Goal: Information Seeking & Learning: Check status

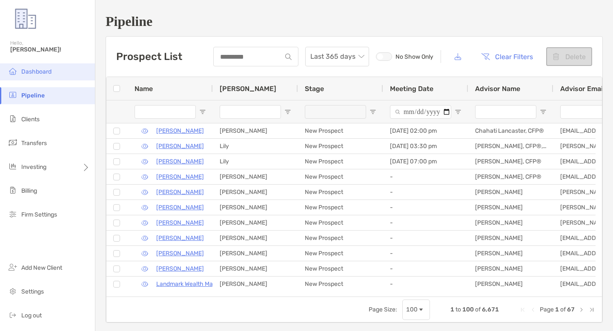
click at [41, 69] on span "Dashboard" at bounding box center [36, 71] width 30 height 7
click at [42, 68] on span "Dashboard" at bounding box center [36, 71] width 30 height 7
click at [41, 69] on span "Dashboard" at bounding box center [36, 71] width 30 height 7
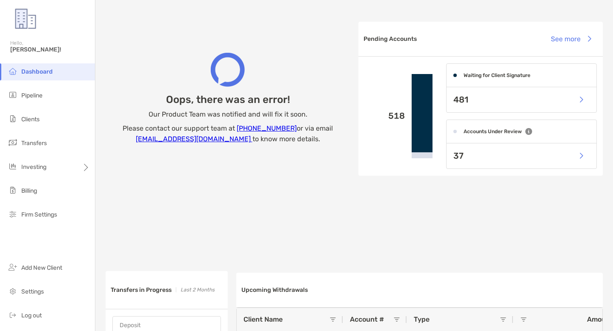
scroll to position [293, 0]
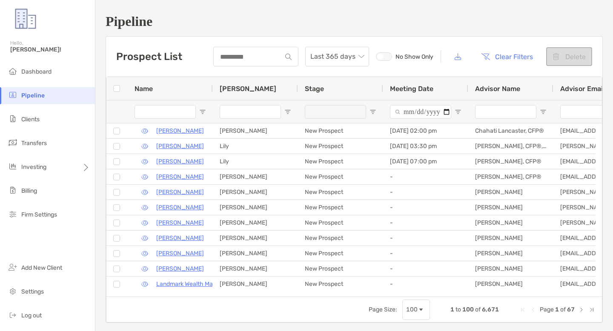
click at [28, 73] on span "Dashboard" at bounding box center [36, 71] width 30 height 7
click at [17, 68] on img at bounding box center [13, 71] width 10 height 10
click at [41, 74] on span "Dashboard" at bounding box center [36, 71] width 30 height 7
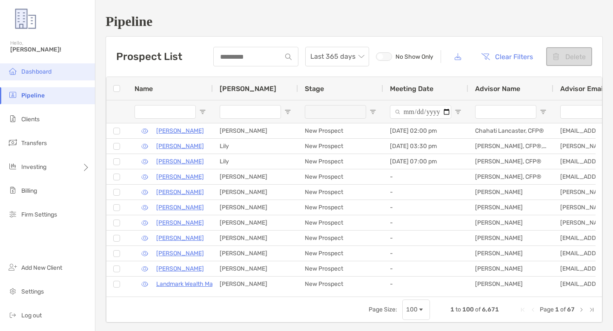
click at [41, 74] on span "Dashboard" at bounding box center [36, 71] width 30 height 7
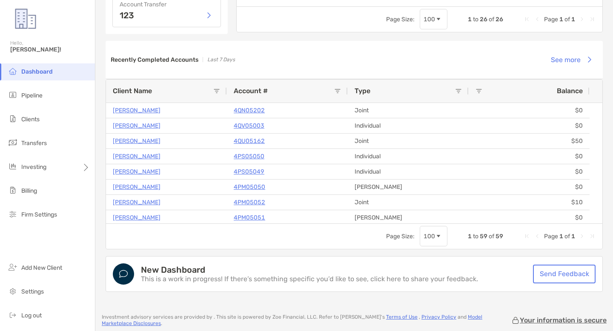
scroll to position [560, 0]
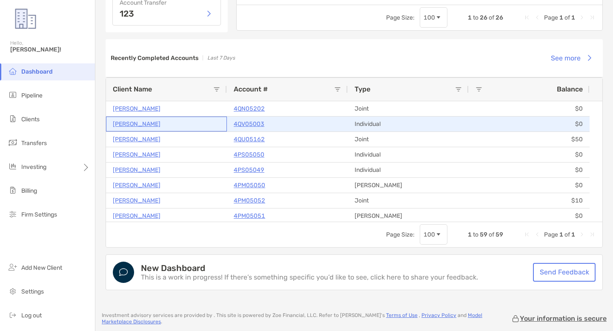
click at [141, 122] on p "Kayyden Kashier" at bounding box center [137, 124] width 48 height 11
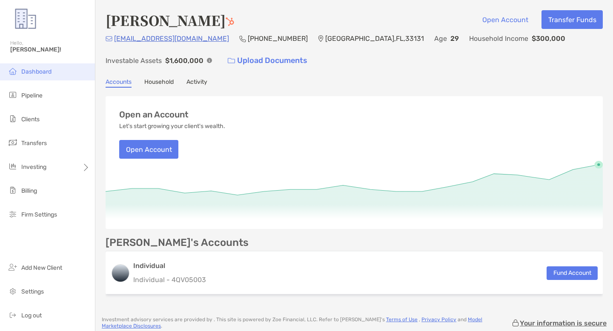
click at [47, 70] on span "Dashboard" at bounding box center [36, 71] width 30 height 7
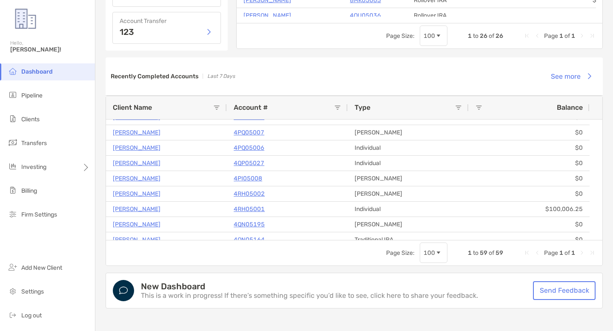
scroll to position [160, 0]
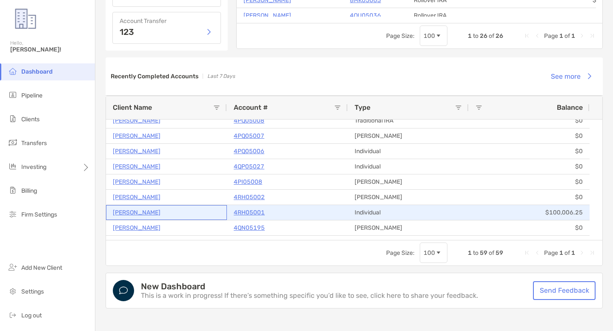
click at [137, 209] on p "[PERSON_NAME]" at bounding box center [137, 212] width 48 height 11
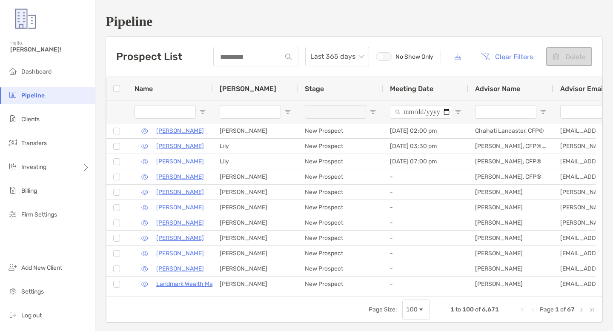
click at [32, 71] on span "Dashboard" at bounding box center [36, 71] width 30 height 7
click at [31, 72] on span "Dashboard" at bounding box center [36, 71] width 30 height 7
click at [54, 72] on li "Dashboard" at bounding box center [47, 71] width 95 height 17
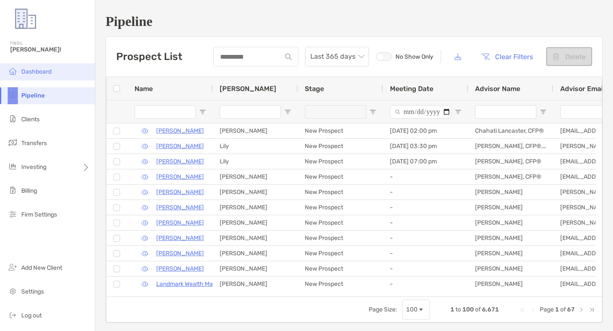
click at [54, 72] on li "Dashboard" at bounding box center [47, 71] width 95 height 17
click at [17, 75] on img at bounding box center [13, 71] width 10 height 10
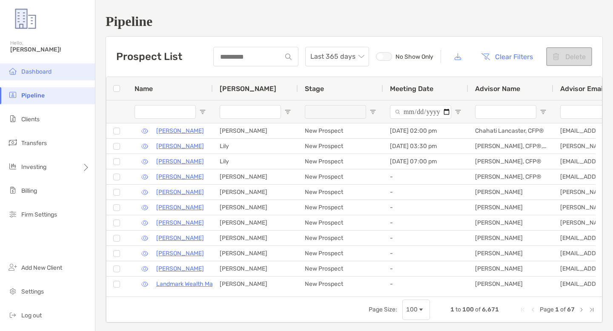
click at [36, 71] on span "Dashboard" at bounding box center [36, 71] width 30 height 7
click at [40, 72] on span "Dashboard" at bounding box center [36, 71] width 30 height 7
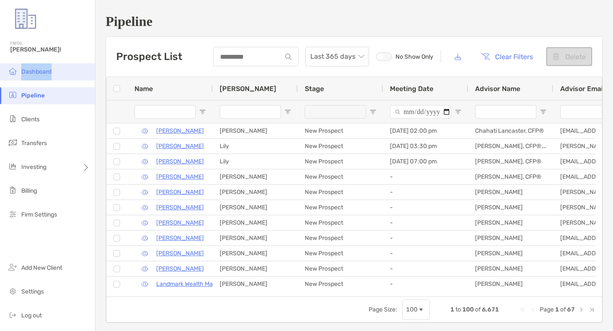
click at [61, 74] on li "Dashboard" at bounding box center [47, 71] width 95 height 17
click at [72, 72] on li "Dashboard" at bounding box center [47, 71] width 95 height 17
click at [263, 13] on div "Pipeline Prospect List Last 365 days No Show Only Clear Filters Delete 1 to 100…" at bounding box center [354, 168] width 518 height 337
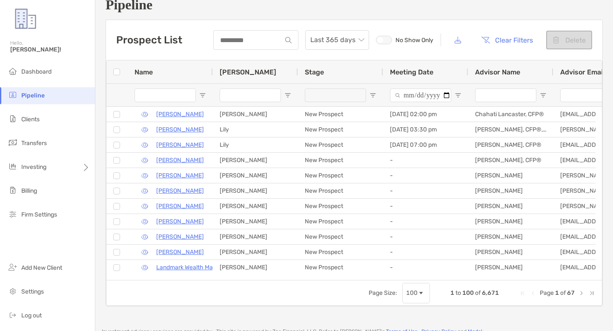
scroll to position [28, 0]
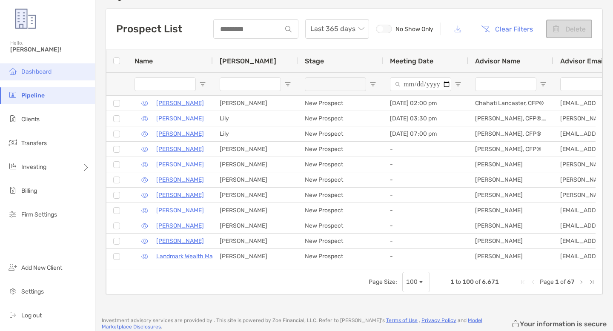
click at [36, 74] on span "Dashboard" at bounding box center [36, 71] width 30 height 7
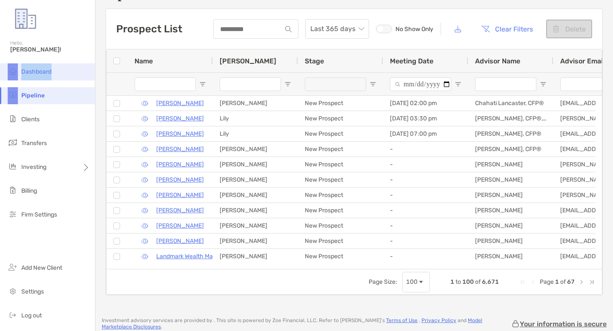
click at [65, 75] on li "Dashboard" at bounding box center [47, 71] width 95 height 17
click at [76, 71] on li "Dashboard" at bounding box center [47, 71] width 95 height 17
drag, startPoint x: 76, startPoint y: 71, endPoint x: 82, endPoint y: 71, distance: 5.5
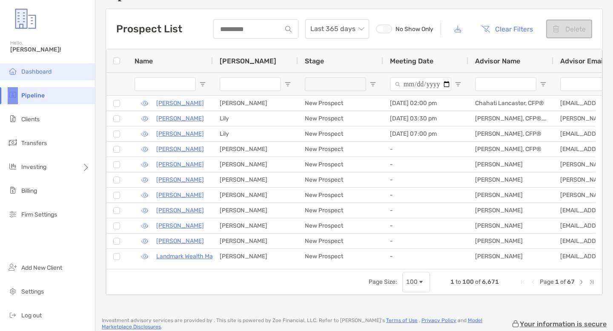
click at [77, 71] on li "Dashboard" at bounding box center [47, 71] width 95 height 17
click at [90, 71] on li "Dashboard" at bounding box center [47, 71] width 95 height 17
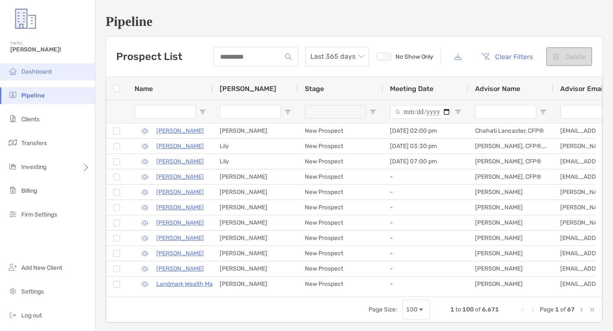
click at [46, 68] on span "Dashboard" at bounding box center [36, 71] width 30 height 7
click at [56, 68] on li "Dashboard" at bounding box center [47, 71] width 95 height 17
click at [32, 77] on li "Dashboard" at bounding box center [47, 71] width 95 height 17
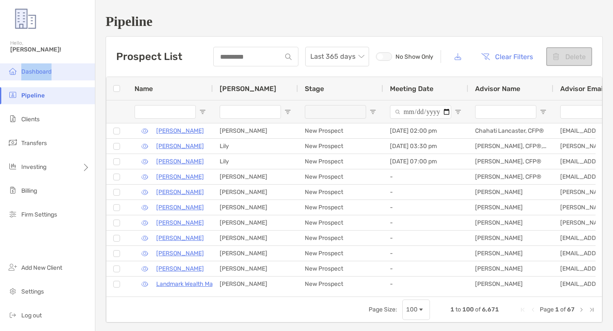
click at [32, 77] on li "Dashboard" at bounding box center [47, 71] width 95 height 17
click at [42, 75] on li "Dashboard" at bounding box center [47, 71] width 95 height 17
click at [60, 72] on li "Dashboard" at bounding box center [47, 71] width 95 height 17
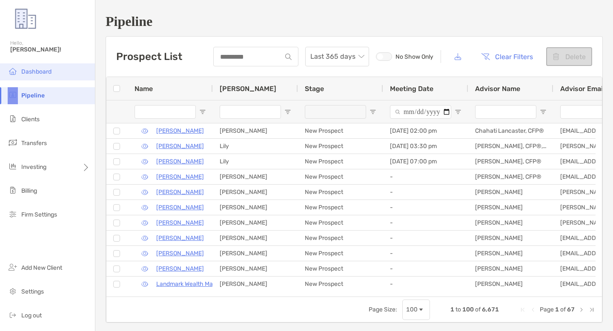
click at [61, 71] on li "Dashboard" at bounding box center [47, 71] width 95 height 17
click at [46, 72] on span "Dashboard" at bounding box center [36, 71] width 30 height 7
click at [55, 73] on li "Dashboard" at bounding box center [47, 71] width 95 height 17
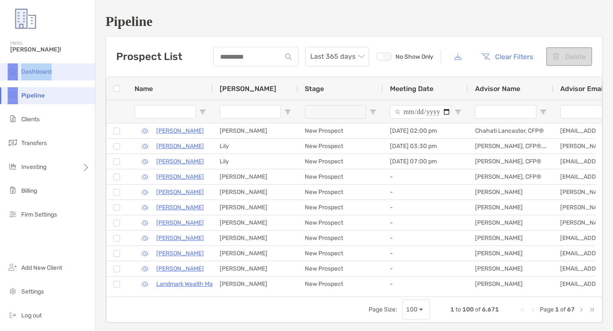
click at [55, 73] on li "Dashboard" at bounding box center [47, 71] width 95 height 17
click at [84, 70] on li "Dashboard" at bounding box center [47, 71] width 95 height 17
click at [86, 71] on li "Dashboard" at bounding box center [47, 71] width 95 height 17
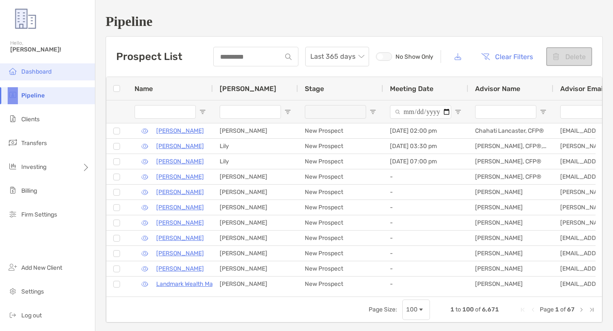
click at [85, 72] on li "Dashboard" at bounding box center [47, 71] width 95 height 17
click at [84, 72] on li "Dashboard" at bounding box center [47, 71] width 95 height 17
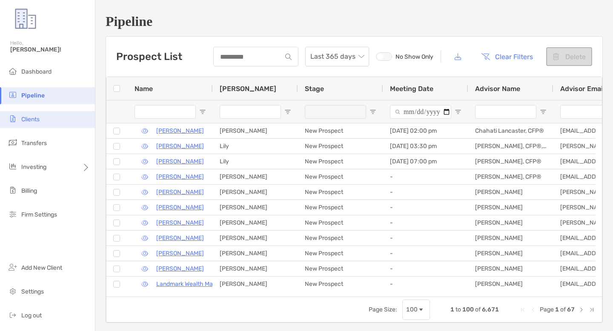
click at [72, 121] on li "Clients" at bounding box center [47, 119] width 95 height 17
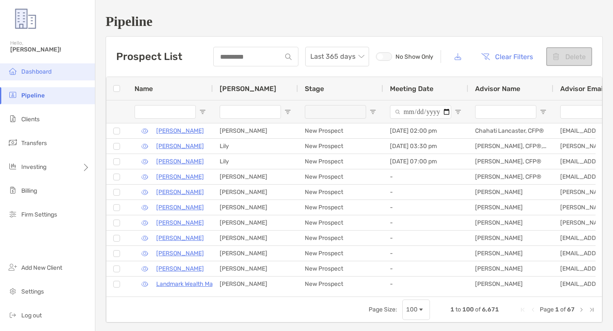
click at [57, 68] on li "Dashboard" at bounding box center [47, 71] width 95 height 17
click at [67, 71] on li "Dashboard" at bounding box center [47, 71] width 95 height 17
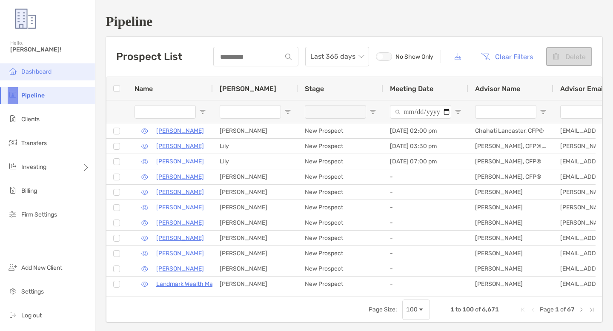
click at [67, 71] on li "Dashboard" at bounding box center [47, 71] width 95 height 17
click at [71, 72] on li "Dashboard" at bounding box center [47, 71] width 95 height 17
click at [80, 72] on li "Dashboard" at bounding box center [47, 71] width 95 height 17
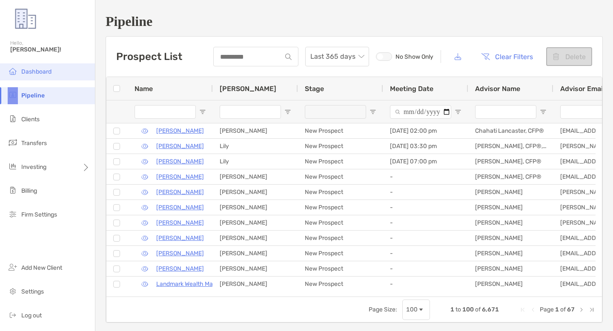
click at [80, 72] on li "Dashboard" at bounding box center [47, 71] width 95 height 17
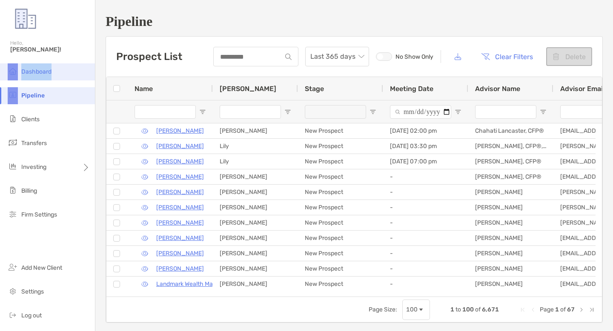
click at [80, 72] on li "Dashboard" at bounding box center [47, 71] width 95 height 17
click at [80, 73] on li "Dashboard" at bounding box center [47, 71] width 95 height 17
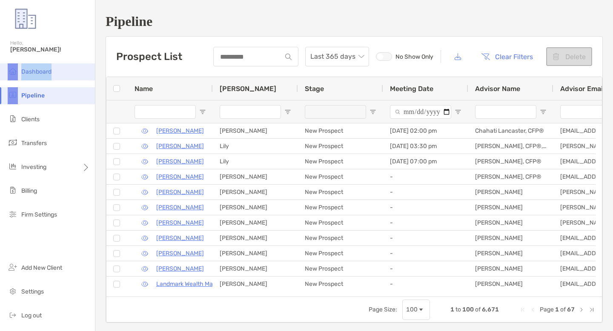
click at [80, 73] on li "Dashboard" at bounding box center [47, 71] width 95 height 17
click at [2, 43] on div "Hello, Caroline!" at bounding box center [47, 51] width 95 height 24
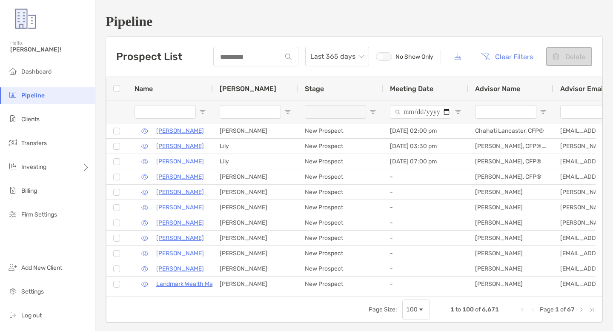
click at [16, 39] on div "Hello, Caroline!" at bounding box center [47, 51] width 95 height 24
click at [20, 10] on img at bounding box center [25, 18] width 31 height 31
click at [30, 46] on span "[PERSON_NAME]!" at bounding box center [50, 49] width 80 height 7
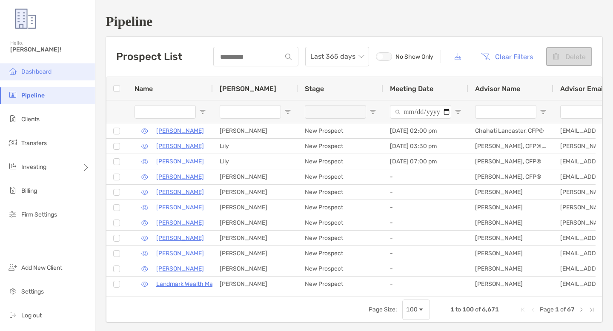
drag, startPoint x: 65, startPoint y: 71, endPoint x: 59, endPoint y: 69, distance: 6.2
click at [59, 69] on li "Dashboard" at bounding box center [47, 71] width 95 height 17
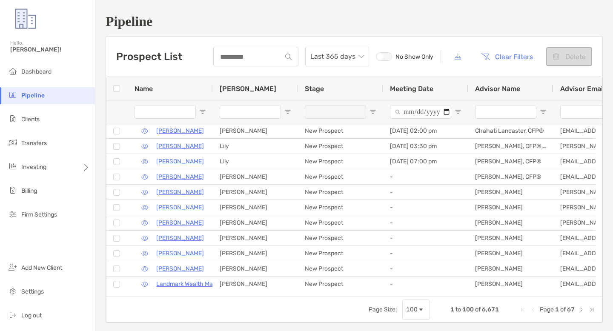
click at [179, 24] on h1 "Pipeline" at bounding box center [354, 22] width 497 height 16
drag, startPoint x: 180, startPoint y: 20, endPoint x: 172, endPoint y: 20, distance: 8.1
click at [179, 20] on h1 "Pipeline" at bounding box center [354, 22] width 497 height 16
click at [43, 39] on div "Pipeline" at bounding box center [47, 19] width 95 height 39
click at [40, 65] on li "Dashboard" at bounding box center [47, 71] width 95 height 17
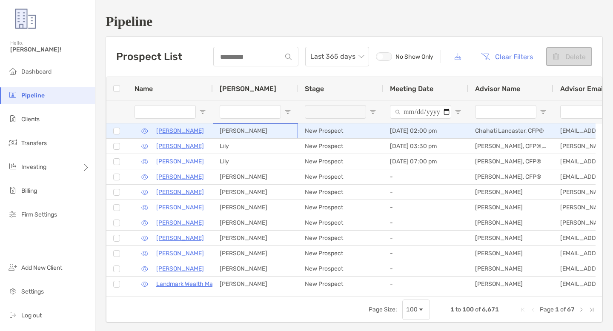
click at [229, 132] on div "Paul" at bounding box center [255, 130] width 85 height 15
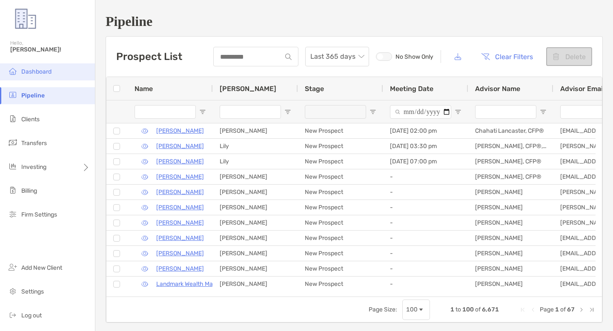
click at [51, 64] on li "Dashboard" at bounding box center [47, 71] width 95 height 17
click at [231, 48] on div at bounding box center [255, 57] width 85 height 20
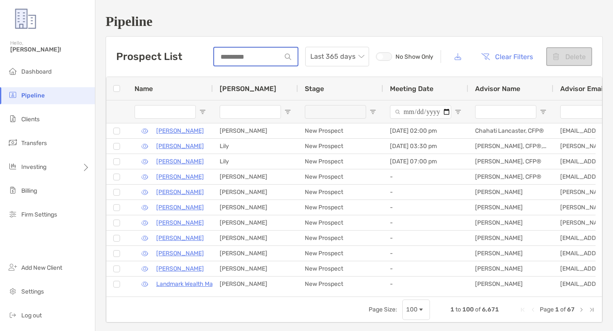
click at [232, 55] on input at bounding box center [247, 56] width 67 height 7
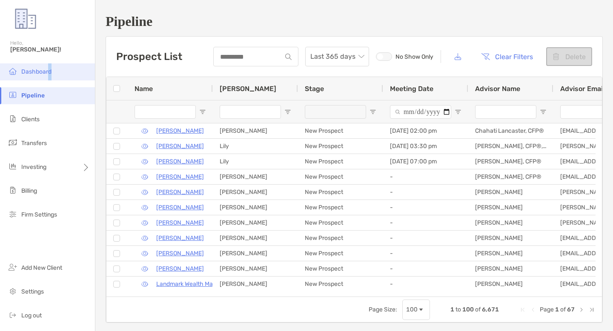
click at [49, 67] on li "Dashboard" at bounding box center [47, 71] width 95 height 17
click at [63, 70] on li "Dashboard" at bounding box center [47, 71] width 95 height 17
click at [74, 69] on li "Dashboard" at bounding box center [47, 71] width 95 height 17
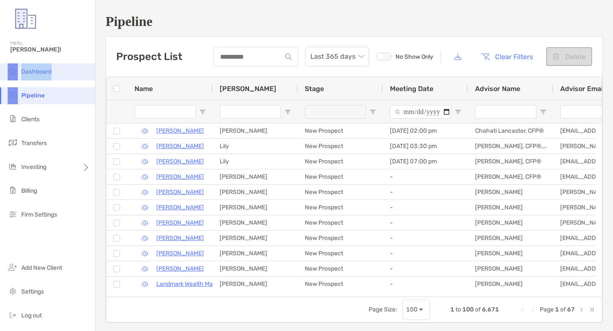
click at [74, 69] on li "Dashboard" at bounding box center [47, 71] width 95 height 17
click at [73, 69] on li "Dashboard" at bounding box center [47, 71] width 95 height 17
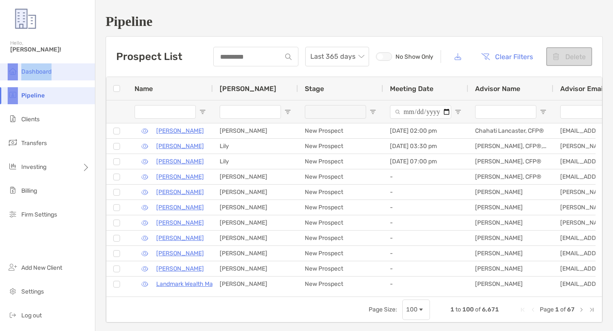
click at [74, 72] on li "Dashboard" at bounding box center [47, 71] width 95 height 17
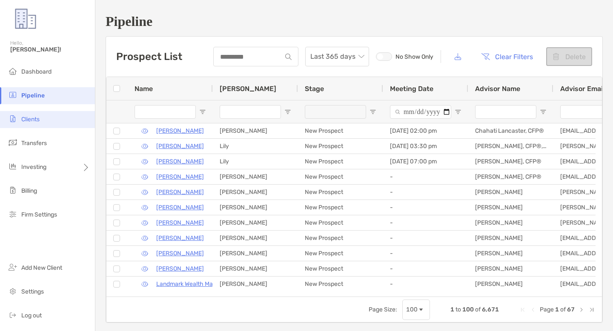
click at [46, 121] on li "Clients" at bounding box center [47, 119] width 95 height 17
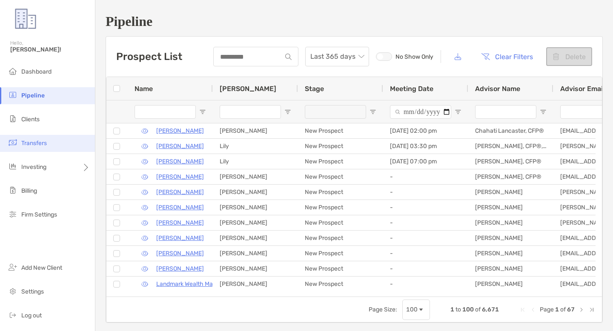
click at [46, 150] on li "Transfers" at bounding box center [47, 143] width 95 height 17
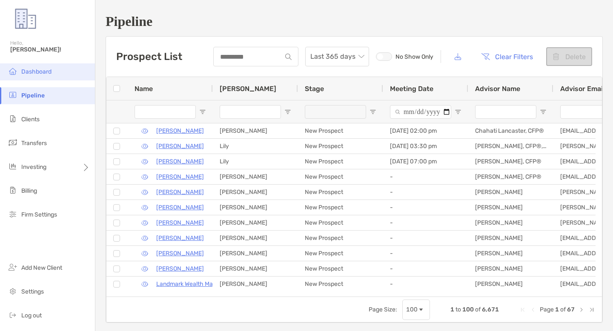
click at [47, 66] on li "Dashboard" at bounding box center [47, 71] width 95 height 17
click at [12, 75] on img at bounding box center [13, 71] width 10 height 10
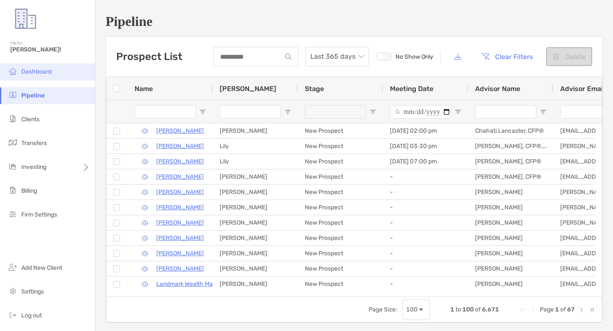
click at [3, 71] on li "Dashboard" at bounding box center [47, 71] width 95 height 17
click at [17, 39] on div "Hello, Caroline!" at bounding box center [47, 51] width 95 height 24
click at [60, 70] on li "Dashboard" at bounding box center [47, 71] width 95 height 17
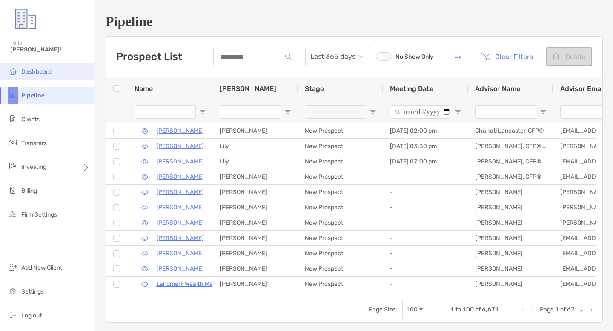
click at [60, 70] on li "Dashboard" at bounding box center [47, 71] width 95 height 17
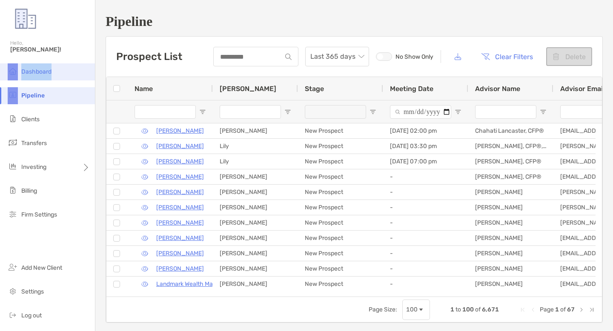
click at [60, 70] on li "Dashboard" at bounding box center [47, 71] width 95 height 17
click at [39, 66] on li "Dashboard" at bounding box center [47, 71] width 95 height 17
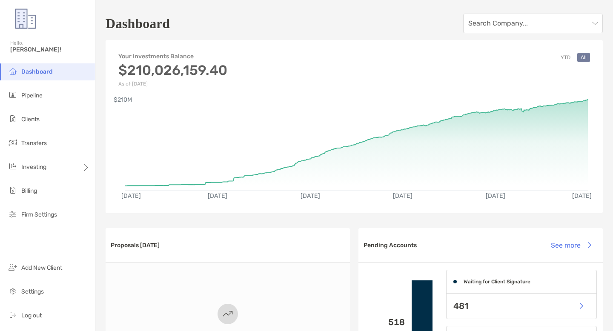
click at [83, 75] on li "Dashboard" at bounding box center [47, 71] width 95 height 17
click at [222, 24] on div "Dashboard Search Company..." at bounding box center [354, 24] width 497 height 20
click at [221, 24] on div "Dashboard Search Company..." at bounding box center [354, 24] width 497 height 20
click at [592, 24] on div "Search Company..." at bounding box center [533, 24] width 140 height 20
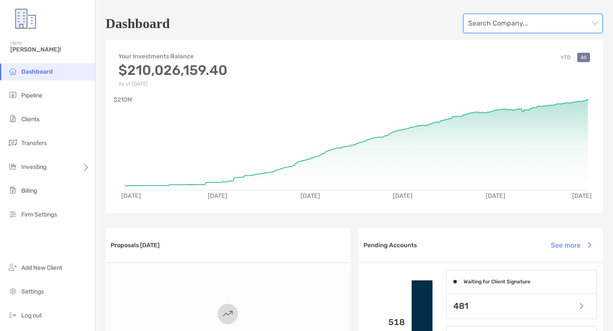
click at [586, 20] on span at bounding box center [532, 23] width 129 height 19
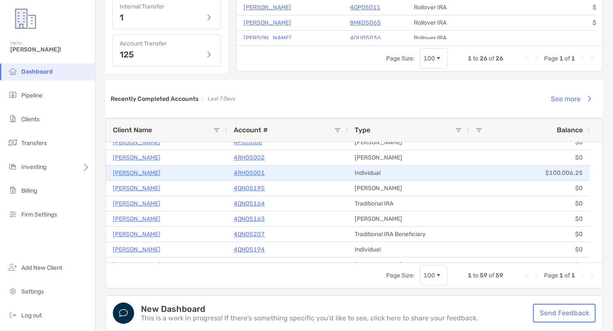
click at [129, 168] on p "[PERSON_NAME]" at bounding box center [137, 173] width 48 height 11
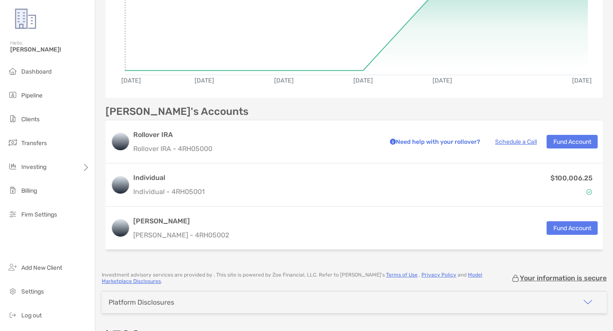
scroll to position [189, 0]
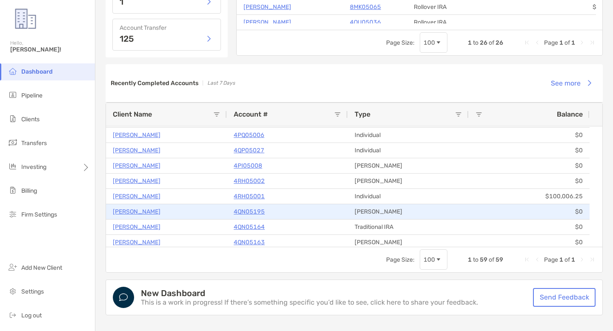
scroll to position [188, 0]
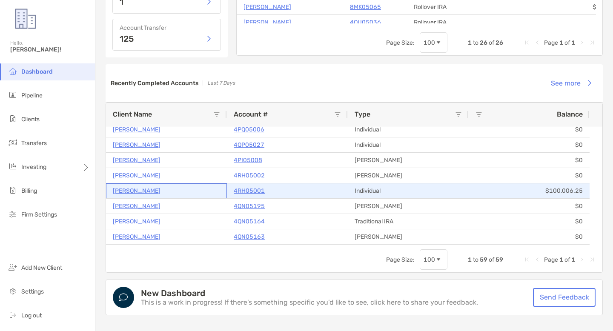
click at [142, 188] on p "Jessica Alford" at bounding box center [137, 191] width 48 height 11
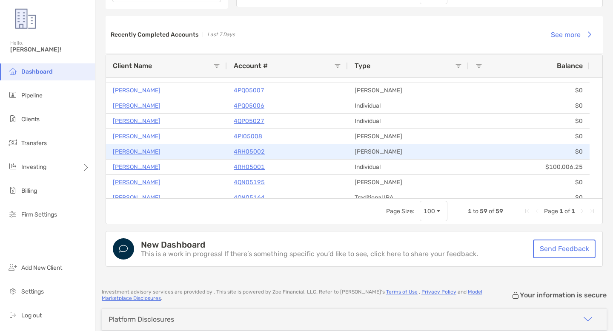
scroll to position [235, 0]
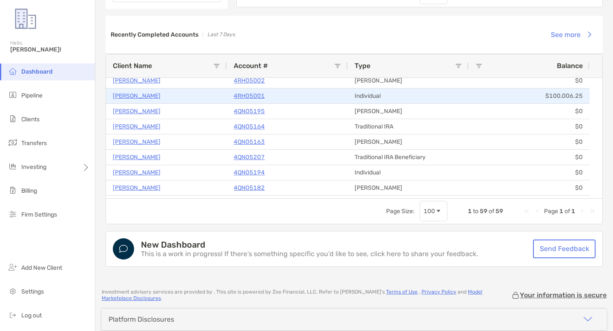
click at [139, 92] on p "Jessica Alford" at bounding box center [137, 96] width 48 height 11
click at [139, 92] on p "[PERSON_NAME]" at bounding box center [137, 96] width 48 height 11
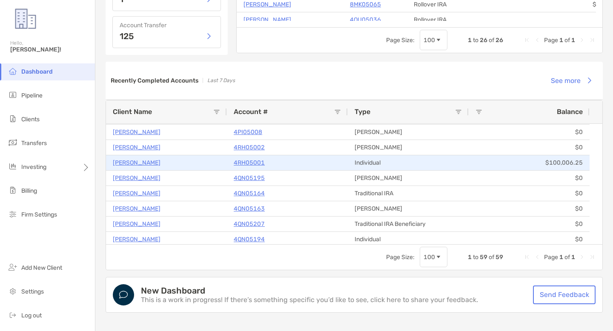
click at [145, 163] on p "[PERSON_NAME]" at bounding box center [137, 163] width 48 height 11
click at [147, 161] on p "[PERSON_NAME]" at bounding box center [137, 163] width 48 height 11
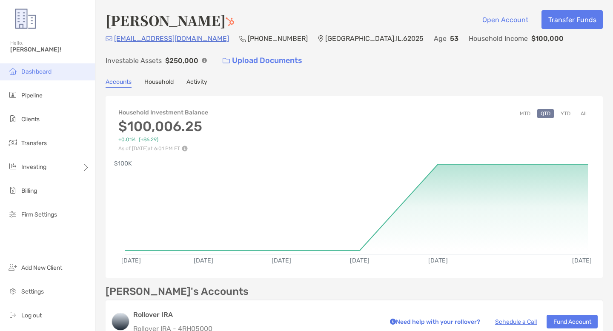
click at [36, 72] on span "Dashboard" at bounding box center [36, 71] width 30 height 7
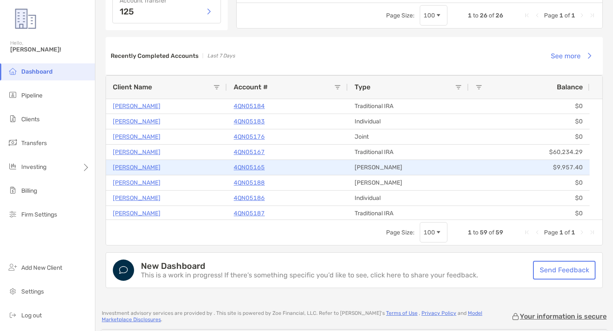
click at [134, 162] on p "JAVERIA KHAN" at bounding box center [137, 167] width 48 height 11
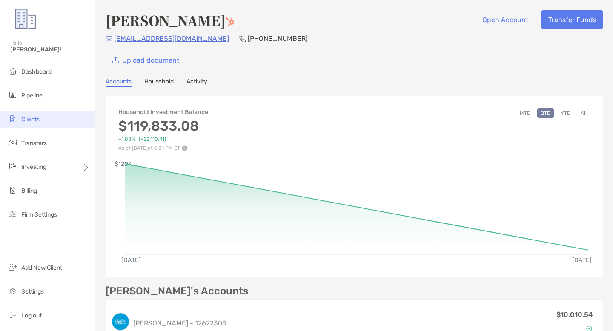
click at [23, 123] on li "Clients" at bounding box center [47, 119] width 95 height 17
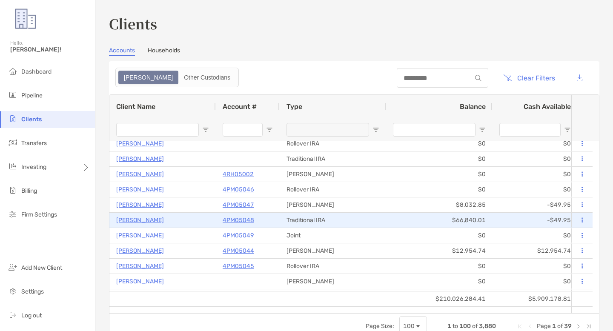
click at [142, 218] on p "Byron Michael" at bounding box center [140, 220] width 48 height 11
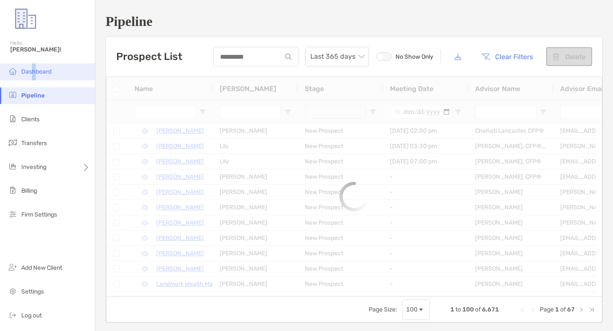
click at [33, 72] on span "Dashboard" at bounding box center [36, 71] width 30 height 7
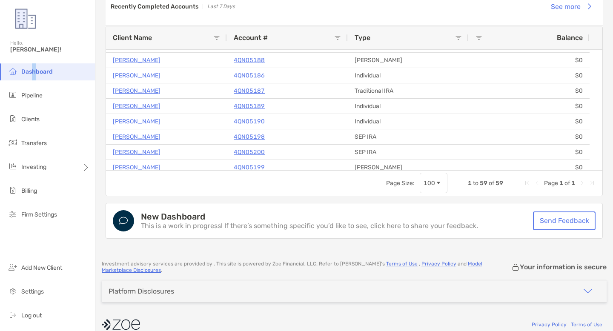
scroll to position [784, 0]
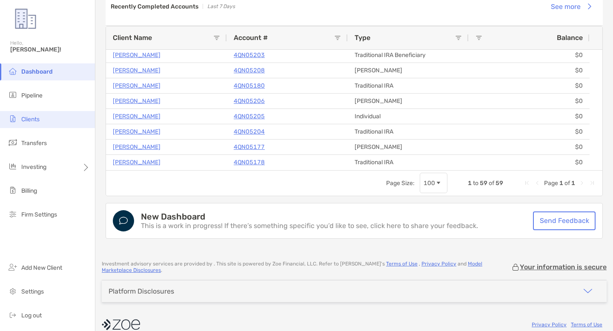
click at [29, 114] on li "Clients" at bounding box center [47, 119] width 95 height 17
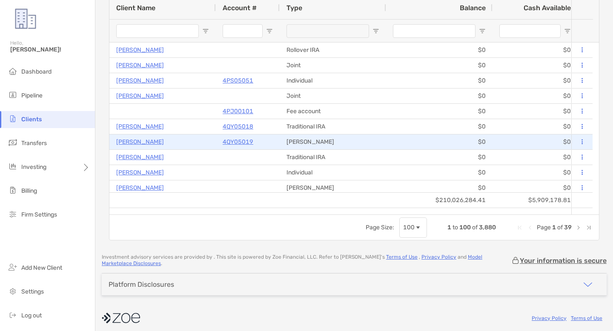
scroll to position [6, 0]
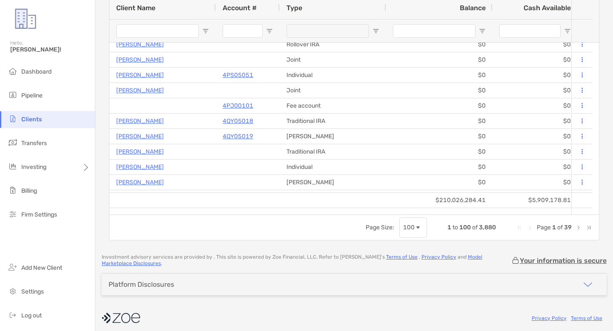
click at [586, 226] on span "Last Page" at bounding box center [589, 227] width 7 height 7
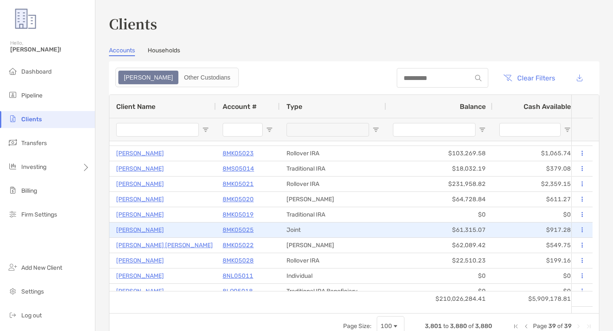
scroll to position [0, 0]
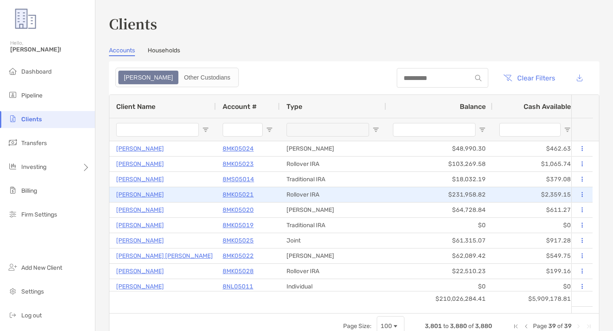
click at [135, 195] on p "[PERSON_NAME]" at bounding box center [140, 195] width 48 height 11
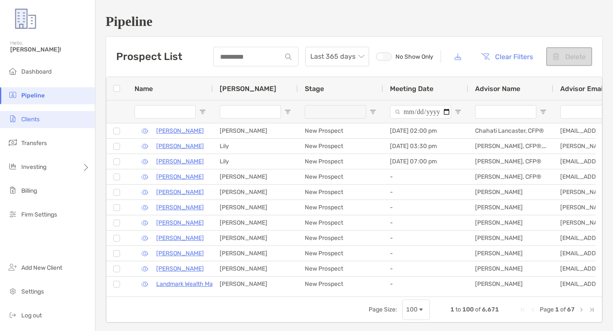
click at [12, 121] on img at bounding box center [13, 119] width 10 height 10
click at [17, 117] on img at bounding box center [13, 119] width 10 height 10
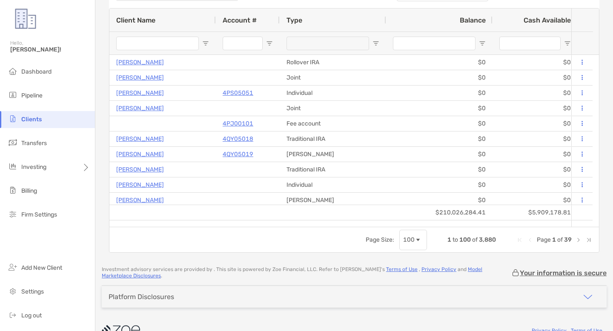
scroll to position [88, 0]
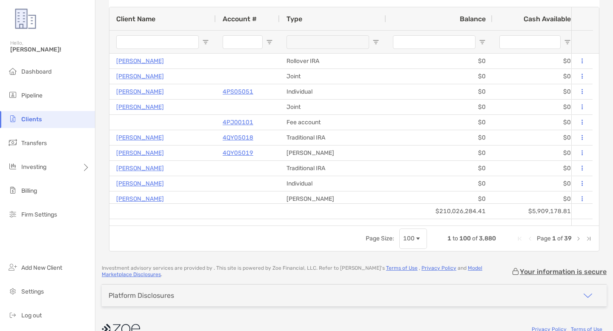
click at [586, 241] on span "Last Page" at bounding box center [589, 238] width 7 height 7
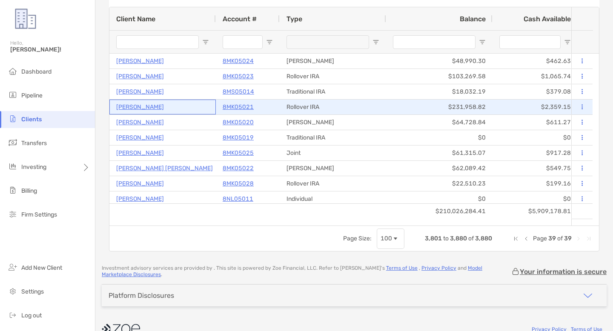
click at [141, 108] on p "[PERSON_NAME]" at bounding box center [140, 107] width 48 height 11
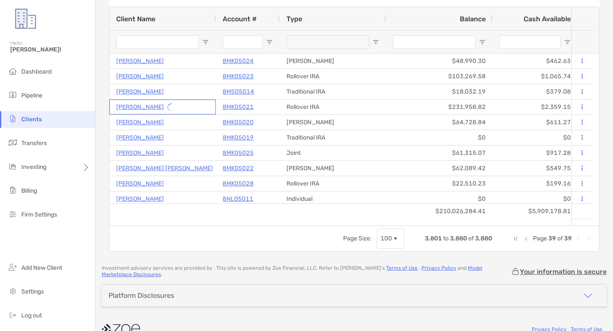
scroll to position [55, 0]
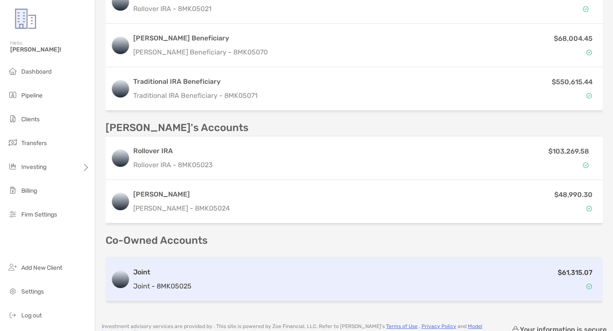
scroll to position [408, 0]
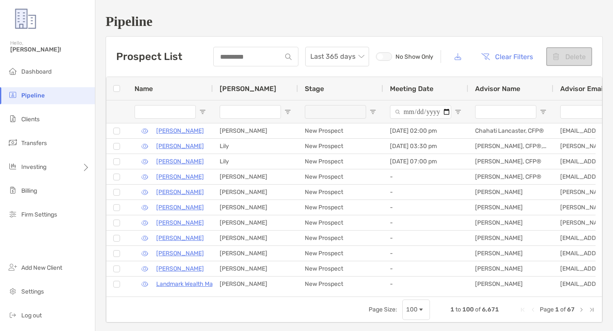
click at [30, 123] on li "Clients" at bounding box center [47, 119] width 95 height 17
click at [31, 123] on li "Clients" at bounding box center [47, 119] width 95 height 17
click at [53, 119] on li "Clients" at bounding box center [47, 119] width 95 height 17
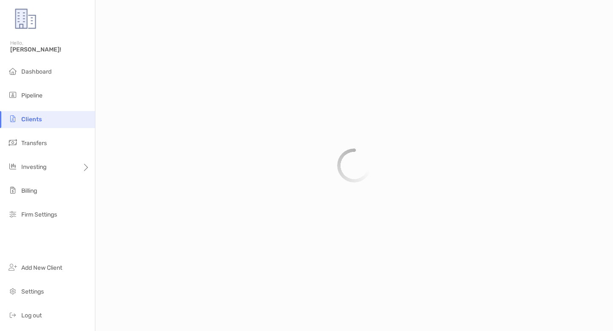
click at [53, 119] on li "Clients" at bounding box center [47, 119] width 95 height 17
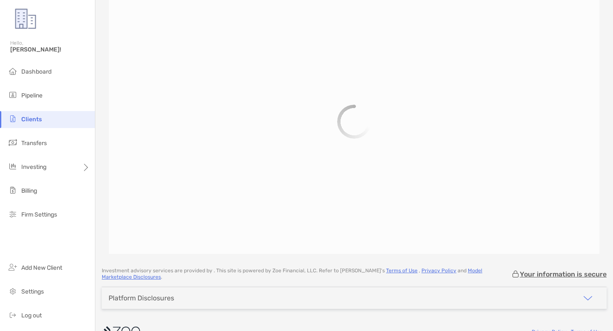
scroll to position [86, 0]
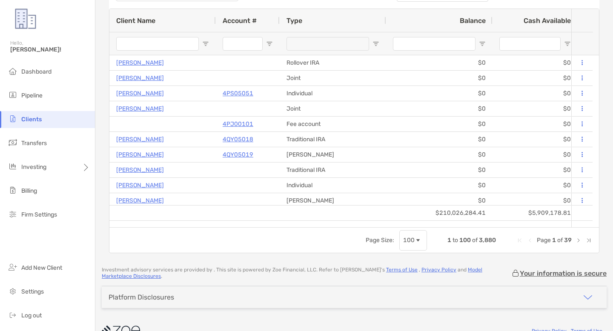
click at [586, 239] on span "Last Page" at bounding box center [589, 240] width 7 height 7
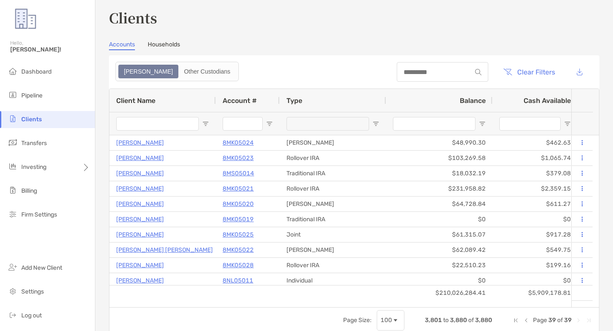
scroll to position [0, 0]
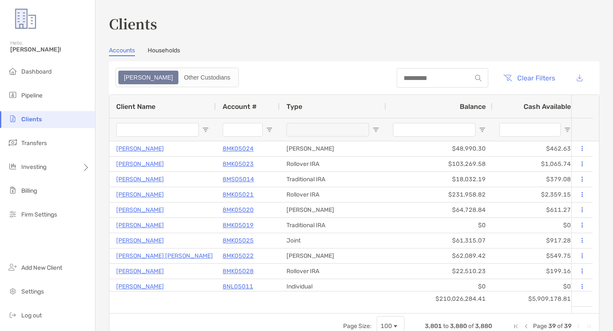
click at [332, 25] on h3 "Clients" at bounding box center [354, 24] width 491 height 20
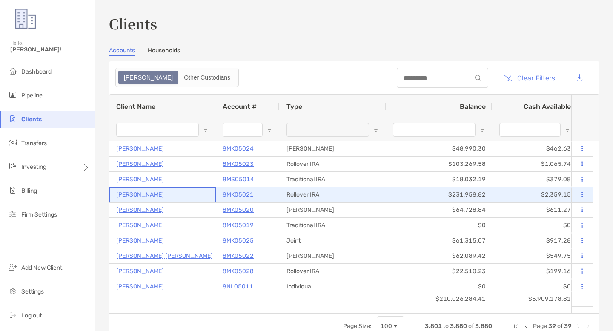
click at [144, 194] on p "[PERSON_NAME]" at bounding box center [140, 195] width 48 height 11
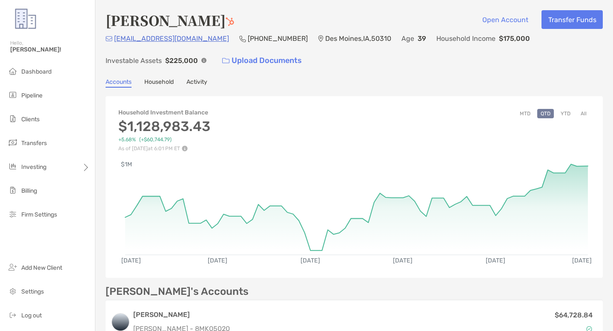
click at [284, 62] on div "[EMAIL_ADDRESS][DOMAIN_NAME] [PHONE_NUMBER] [GEOGRAPHIC_DATA] Age [DEMOGRAPHIC_…" at bounding box center [354, 51] width 497 height 37
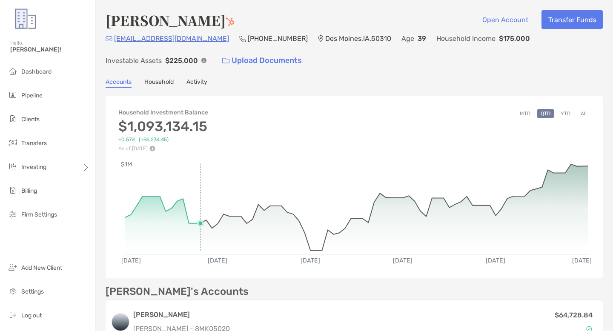
click at [199, 224] on rect at bounding box center [356, 205] width 463 height 82
click at [297, 226] on rect at bounding box center [356, 205] width 463 height 82
click at [377, 227] on rect at bounding box center [356, 205] width 463 height 82
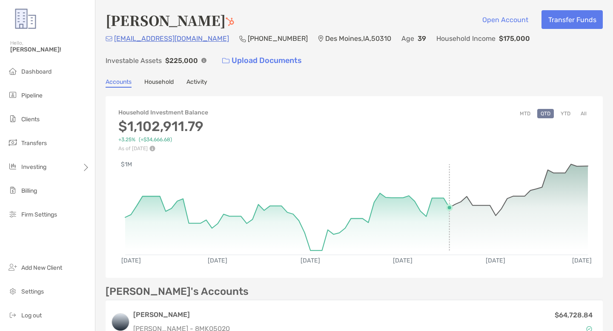
click at [469, 219] on rect at bounding box center [356, 205] width 463 height 82
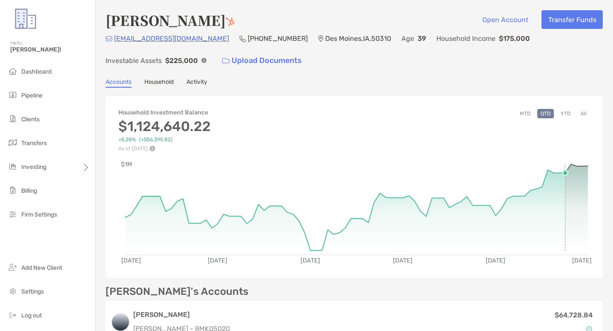
click at [560, 215] on rect at bounding box center [356, 205] width 463 height 82
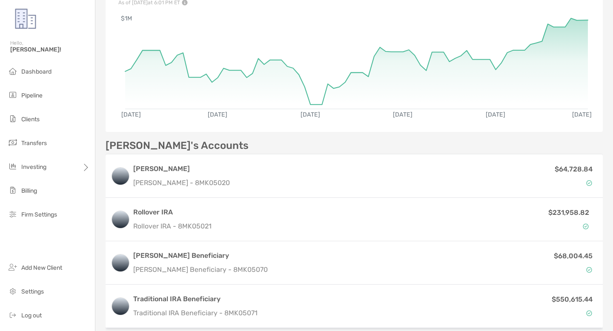
scroll to position [152, 0]
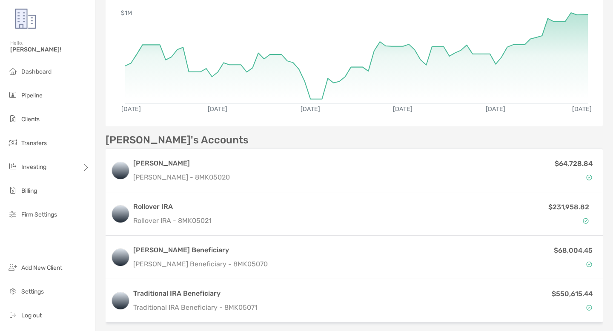
click at [602, 193] on div "[PERSON_NAME] Open Account Transfer Funds [EMAIL_ADDRESS][DOMAIN_NAME] [PHONE_N…" at bounding box center [354, 187] width 518 height 679
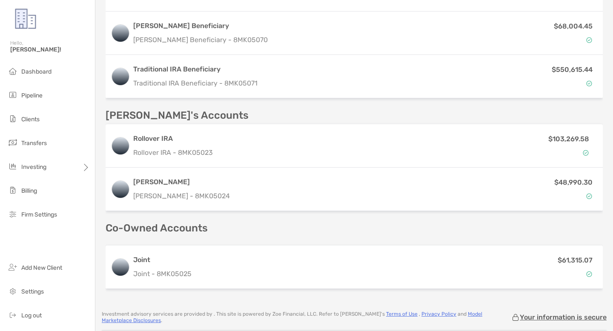
scroll to position [395, 0]
